Goal: Information Seeking & Learning: Learn about a topic

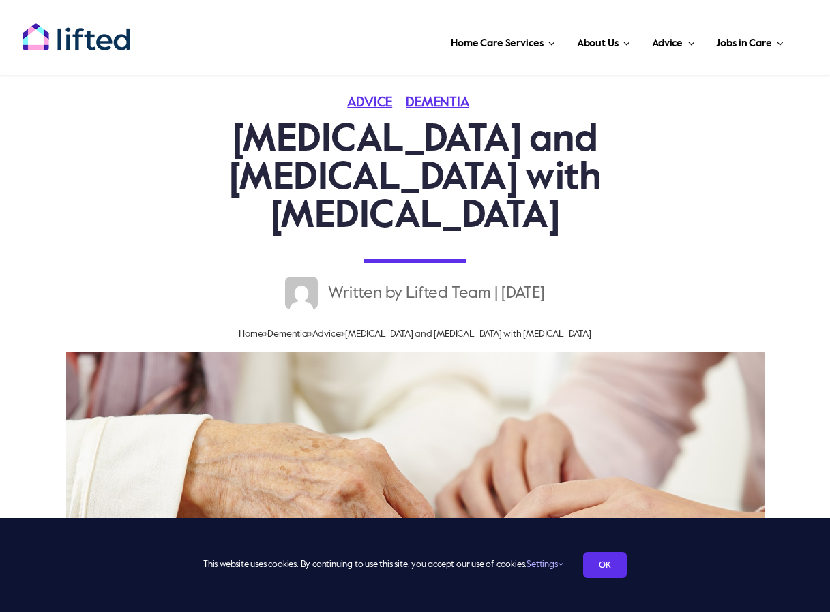
click at [613, 566] on link "OK" at bounding box center [605, 565] width 44 height 26
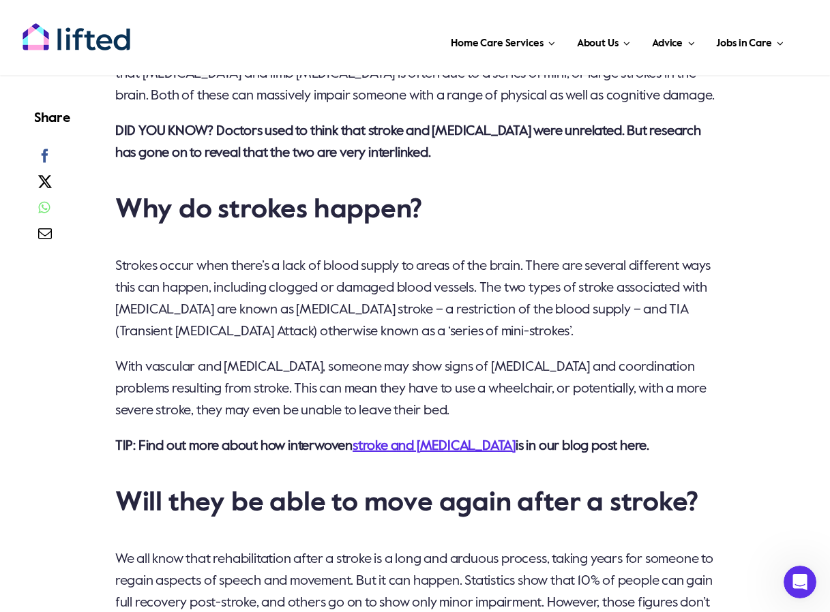
scroll to position [1364, 0]
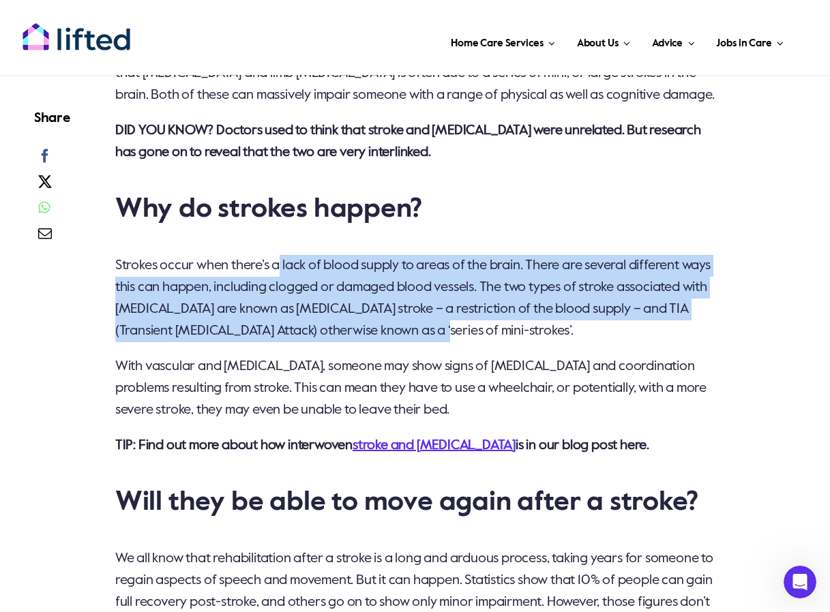
drag, startPoint x: 282, startPoint y: 218, endPoint x: 503, endPoint y: 275, distance: 227.5
click at [503, 275] on span "Strokes occur when there’s a lack of blood supply to areas of the brain. There …" at bounding box center [412, 298] width 595 height 79
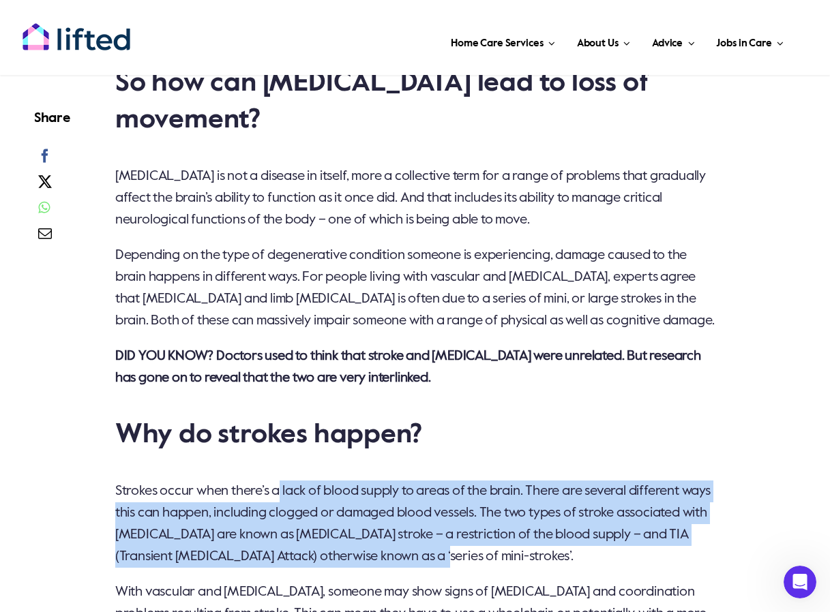
scroll to position [1159, 0]
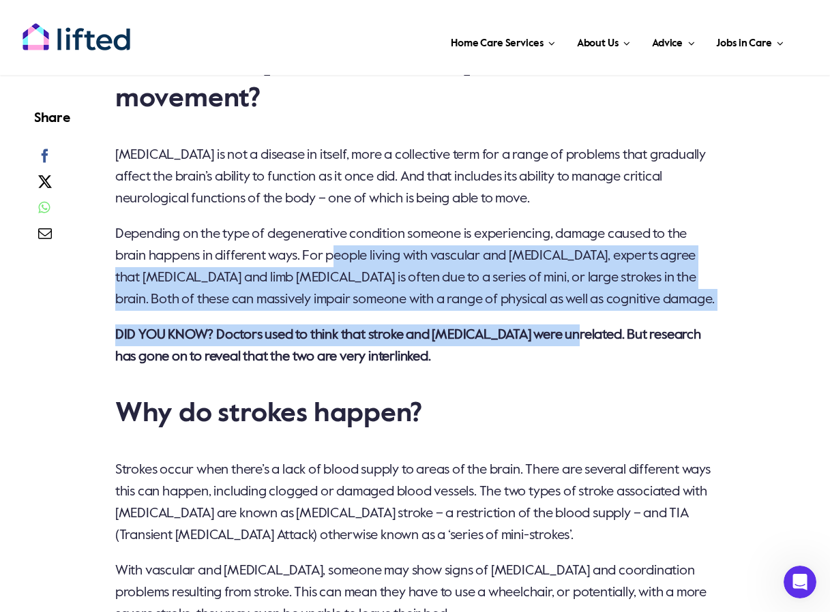
drag, startPoint x: 336, startPoint y: 181, endPoint x: 583, endPoint y: 271, distance: 262.8
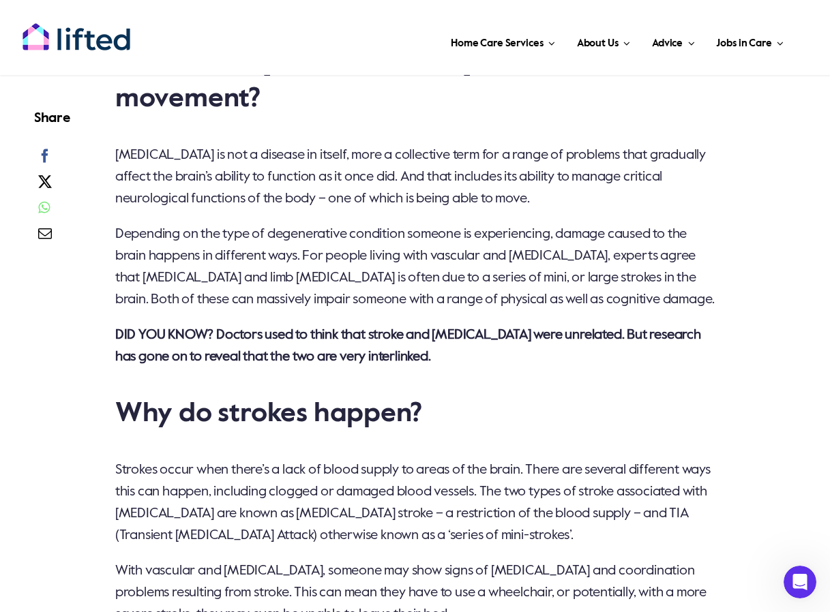
drag, startPoint x: 583, startPoint y: 271, endPoint x: 561, endPoint y: 328, distance: 60.7
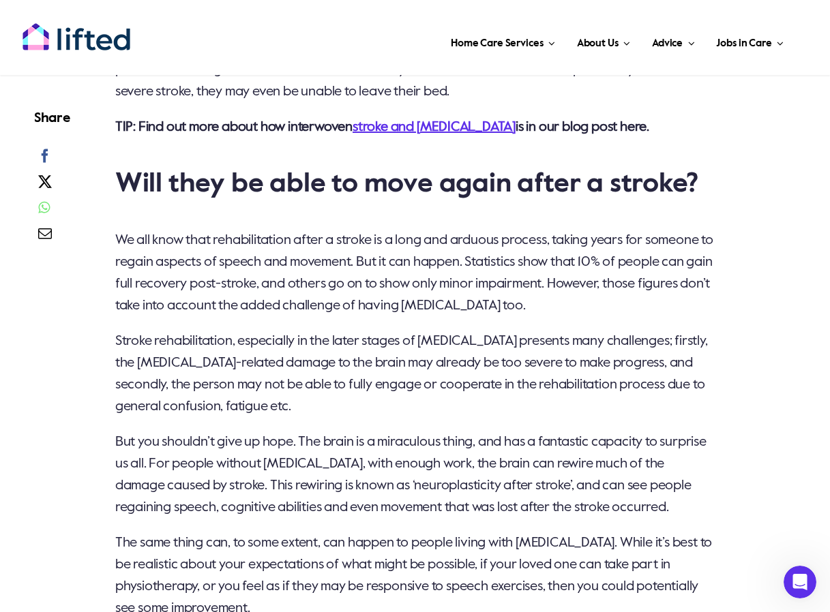
scroll to position [1705, 0]
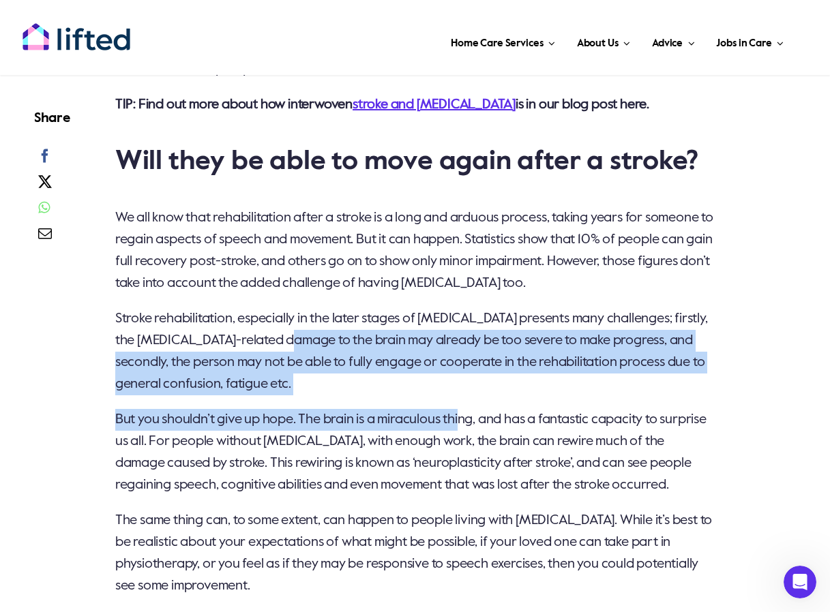
drag, startPoint x: 312, startPoint y: 286, endPoint x: 464, endPoint y: 367, distance: 172.4
click at [464, 367] on div "Memory, confusion, mood swings – when it comes to the symptoms of [MEDICAL_DATA…" at bounding box center [415, 448] width 601 height 2245
click at [465, 413] on span "But you shouldn’t give up hope. The brain is a miraculous thing, and has a fant…" at bounding box center [410, 452] width 591 height 79
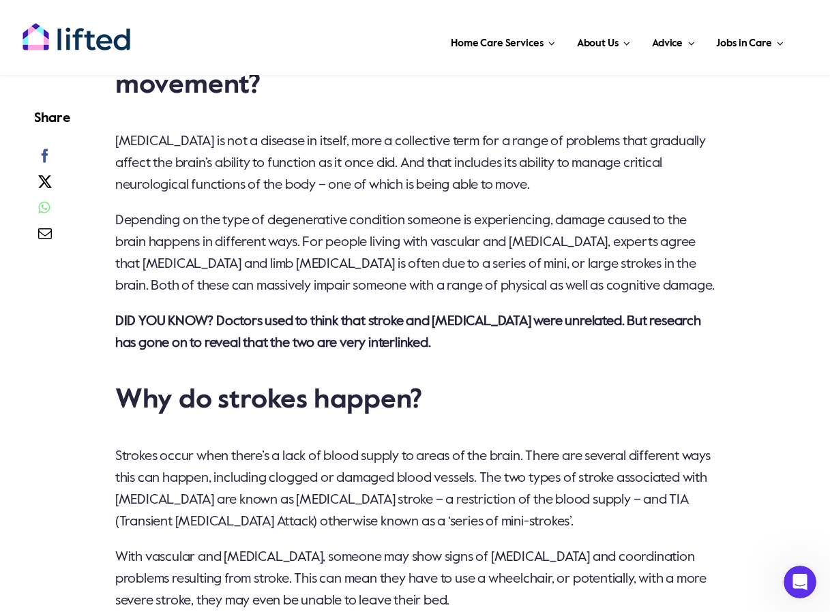
scroll to position [1091, 0]
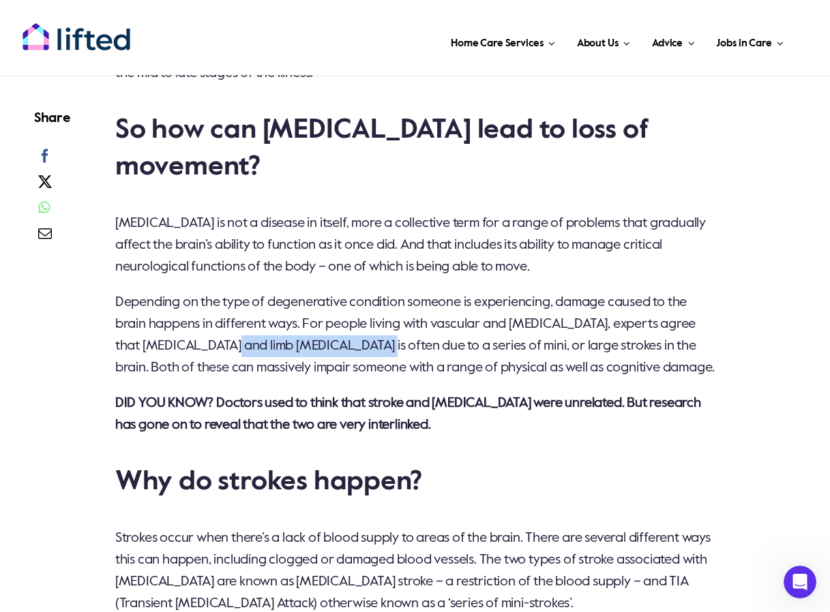
drag, startPoint x: 265, startPoint y: 276, endPoint x: 419, endPoint y: 267, distance: 154.4
click at [419, 296] on span "Depending on the type of degenerative condition someone is experiencing, damage…" at bounding box center [415, 335] width 600 height 79
drag, startPoint x: 419, startPoint y: 267, endPoint x: 455, endPoint y: 314, distance: 58.4
click at [455, 314] on p "Depending on the type of degenerative condition someone is experiencing, damage…" at bounding box center [415, 335] width 601 height 87
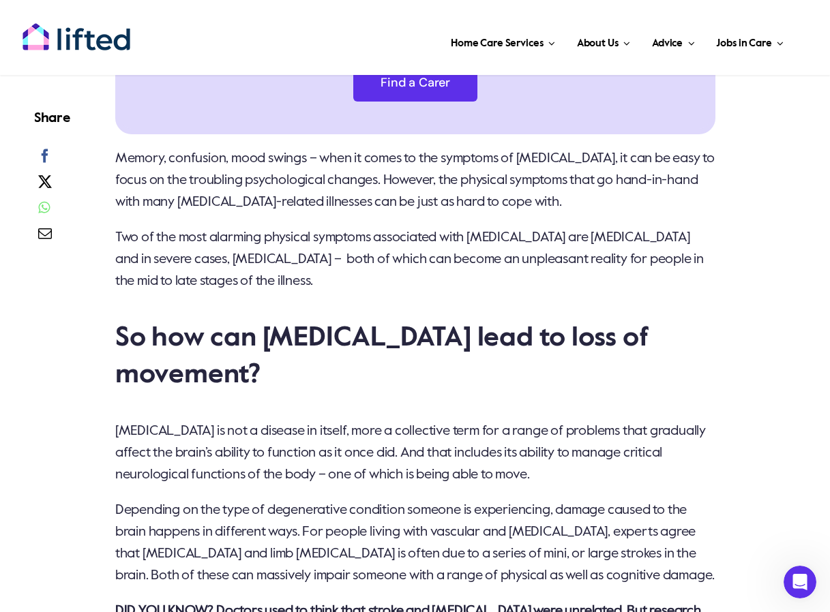
scroll to position [887, 0]
